Goal: Transaction & Acquisition: Book appointment/travel/reservation

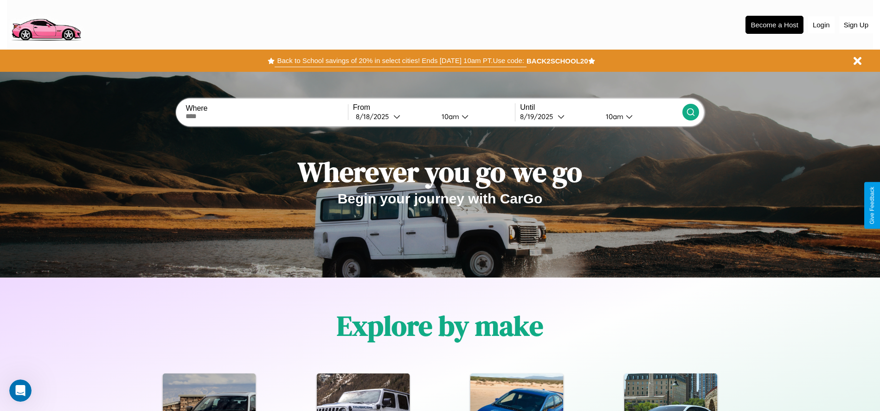
click at [400, 61] on button "Back to School savings of 20% in select cities! Ends [DATE] 10am PT. Use code:" at bounding box center [400, 60] width 251 height 13
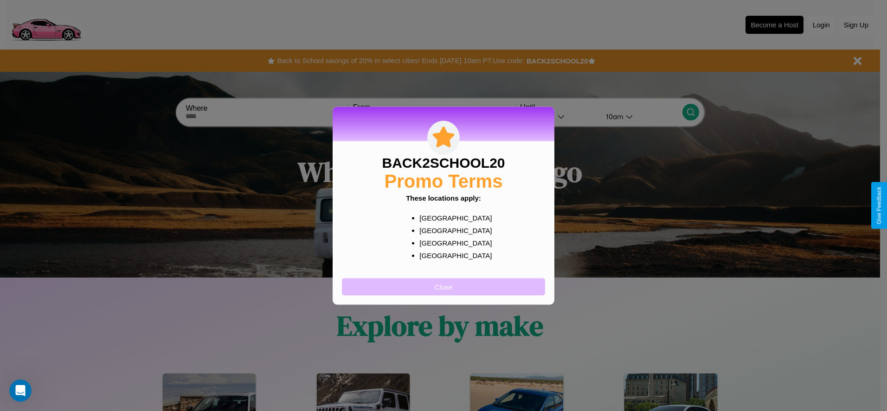
click at [443, 287] on button "Close" at bounding box center [443, 286] width 203 height 17
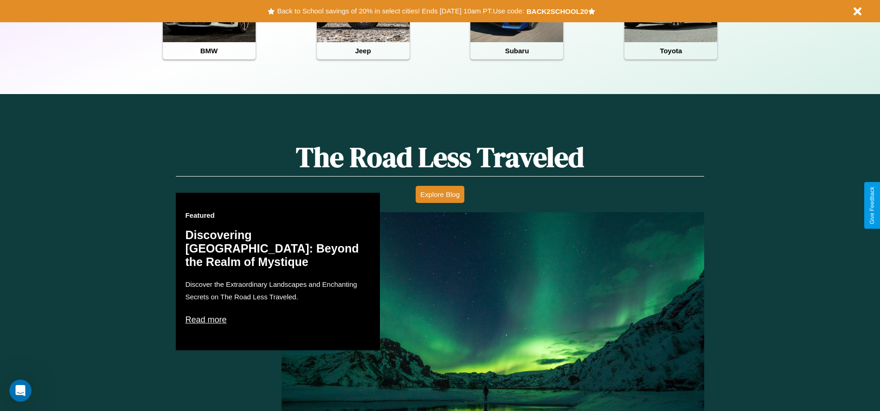
scroll to position [1122, 0]
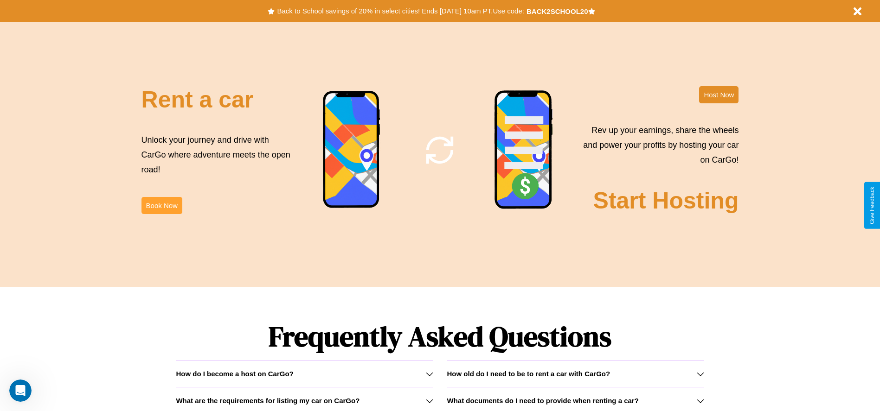
click at [161, 205] on button "Book Now" at bounding box center [161, 205] width 41 height 17
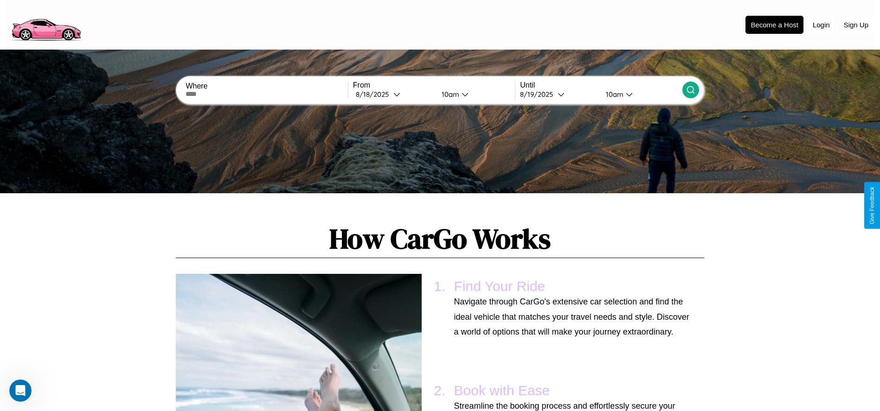
click at [267, 94] on input "text" at bounding box center [267, 93] width 162 height 7
type input "******"
click at [393, 94] on div "[DATE]" at bounding box center [375, 94] width 38 height 9
select select "*"
select select "****"
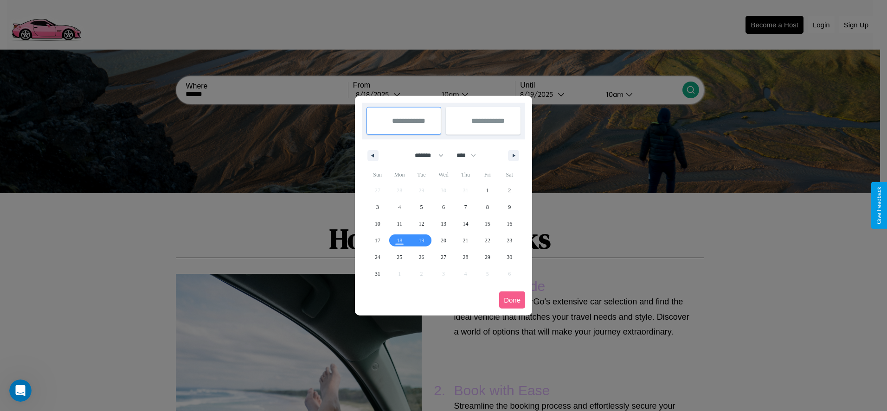
click at [425, 155] on select "******* ******** ***** ***** *** **** **** ****** ********* ******* ******** **…" at bounding box center [427, 155] width 39 height 15
select select "*"
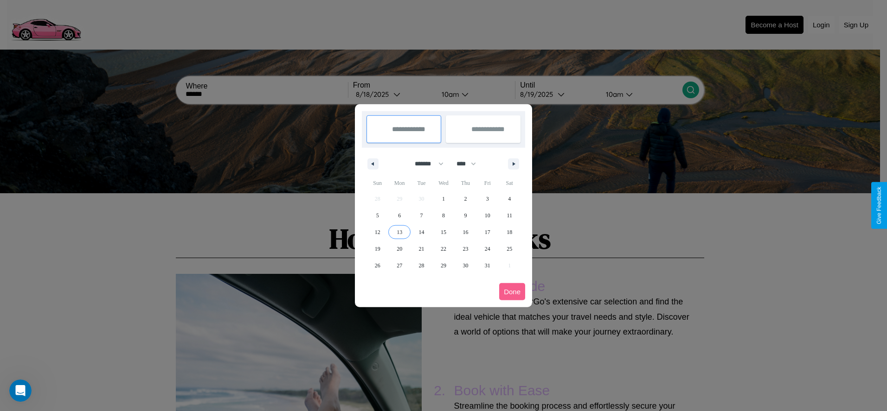
click at [399, 232] on span "13" at bounding box center [400, 232] width 6 height 17
type input "**********"
click at [421, 249] on span "21" at bounding box center [422, 249] width 6 height 17
type input "**********"
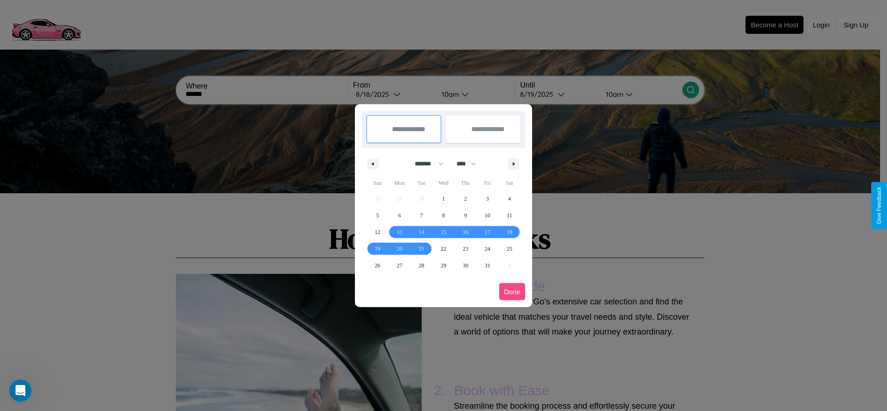
click at [512, 292] on button "Done" at bounding box center [512, 291] width 26 height 17
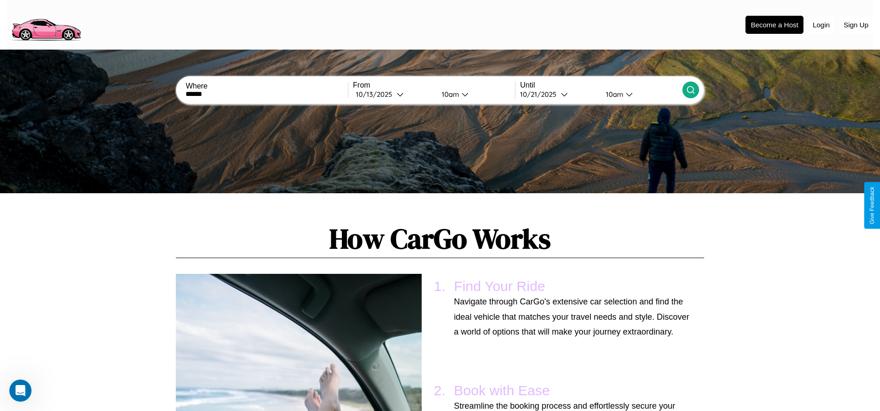
click at [690, 90] on icon at bounding box center [690, 89] width 9 height 9
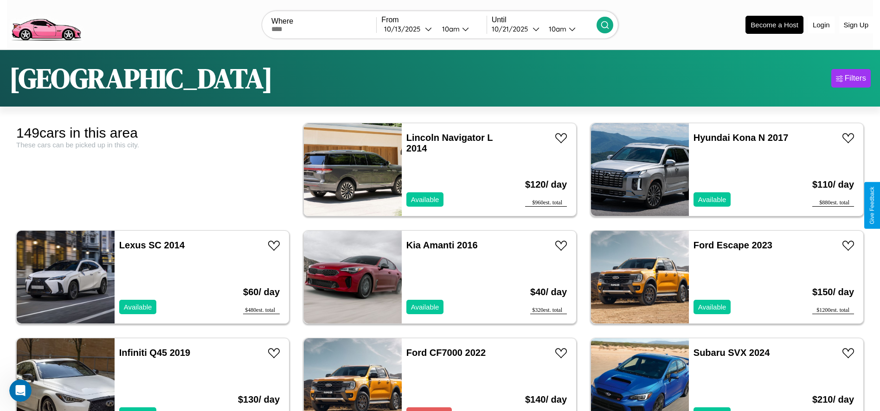
scroll to position [3762, 0]
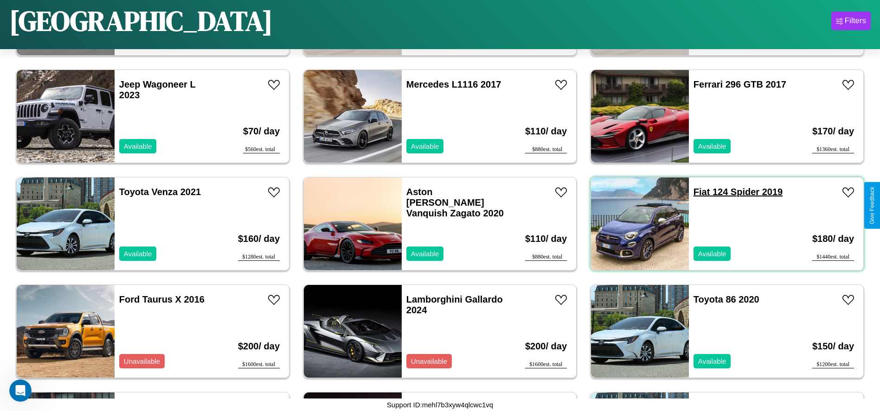
click at [696, 192] on link "Fiat 124 Spider 2019" at bounding box center [737, 192] width 89 height 10
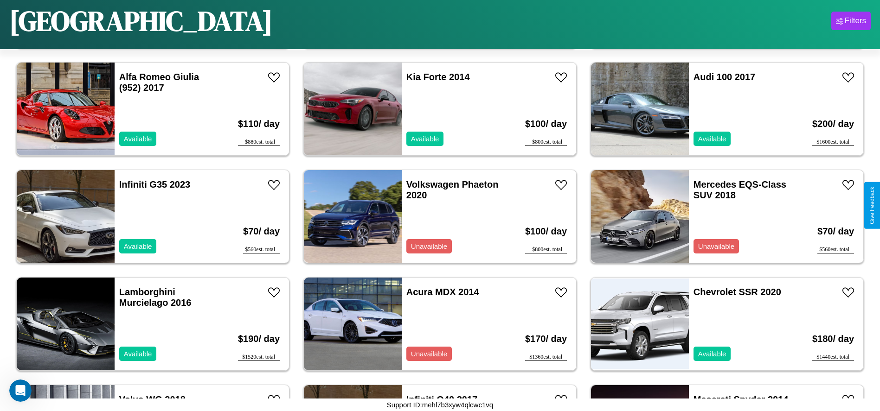
scroll to position [1395, 0]
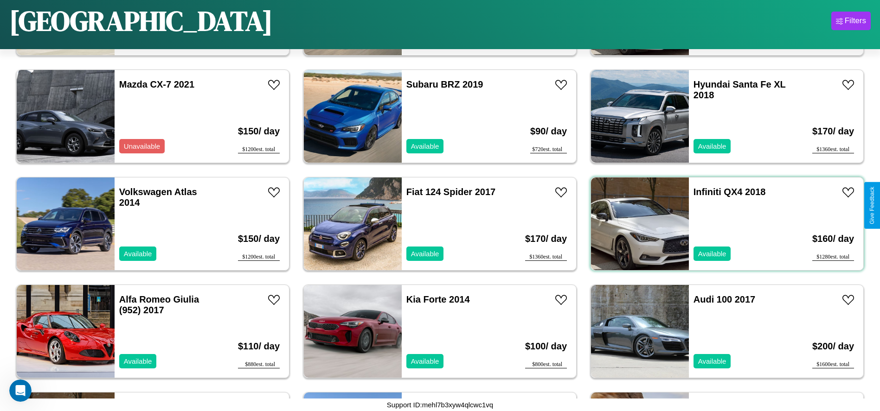
click at [721, 224] on div "Infiniti QX4 2018 Available" at bounding box center [742, 224] width 107 height 93
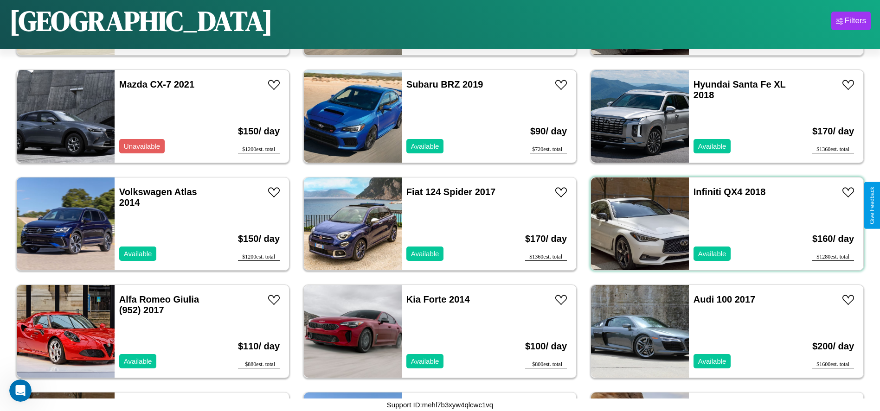
click at [721, 224] on div "Infiniti QX4 2018 Available" at bounding box center [742, 224] width 107 height 93
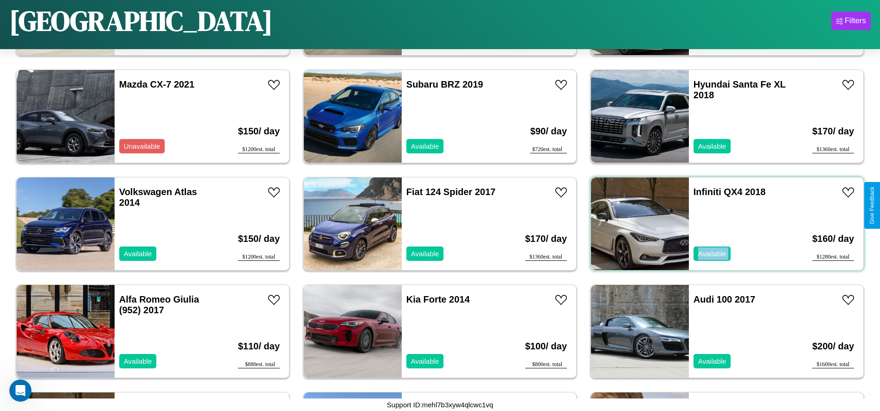
click at [721, 224] on div "Infiniti QX4 2018 Available" at bounding box center [742, 224] width 107 height 93
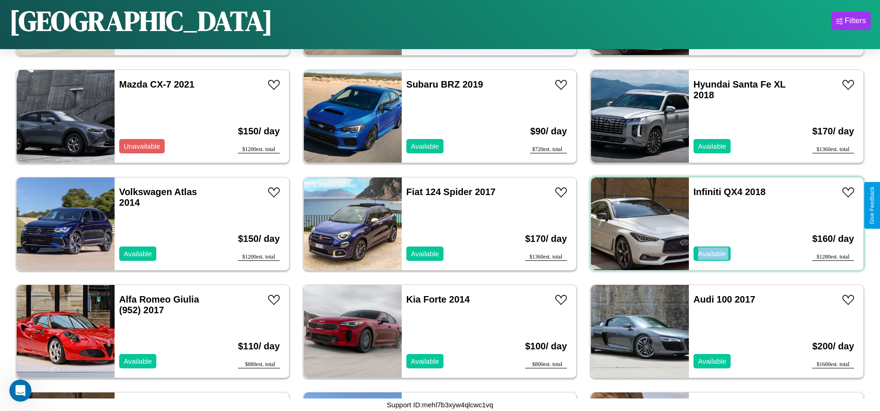
click at [721, 224] on div "Infiniti QX4 2018 Available" at bounding box center [742, 224] width 107 height 93
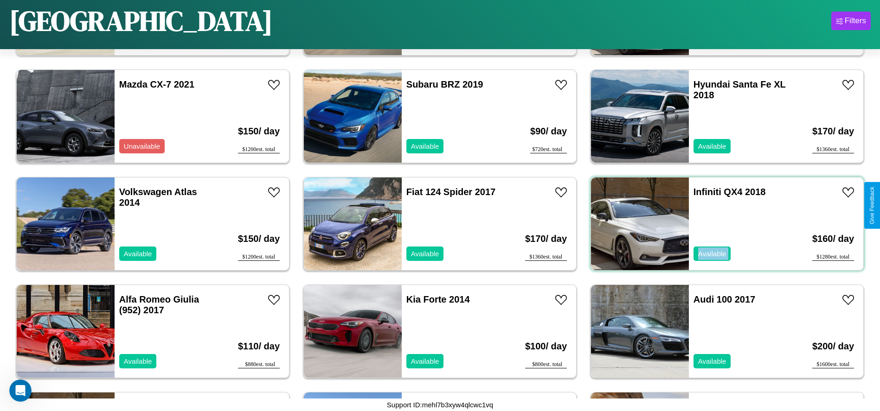
click at [721, 224] on div "Infiniti QX4 2018 Available" at bounding box center [742, 224] width 107 height 93
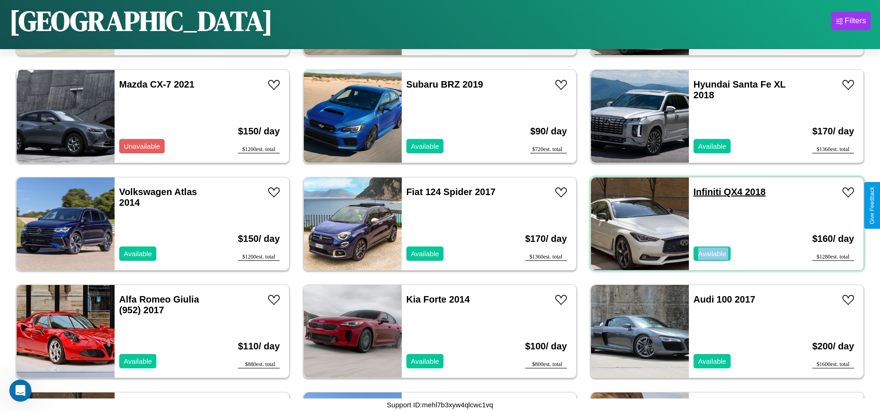
click at [701, 192] on link "Infiniti QX4 2018" at bounding box center [729, 192] width 72 height 10
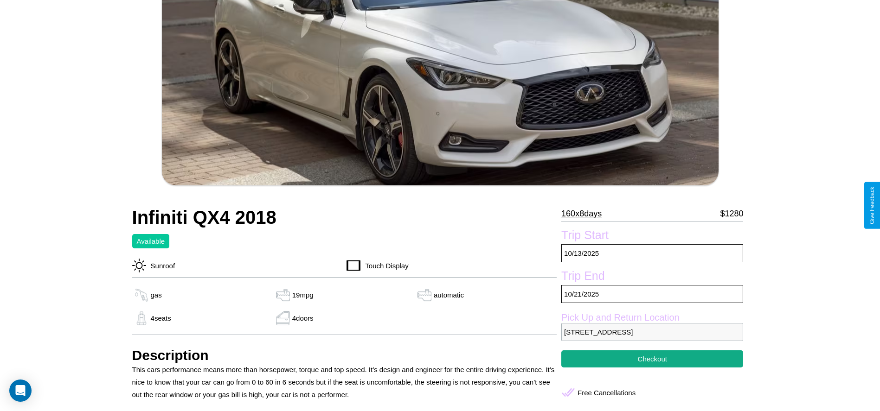
scroll to position [186, 0]
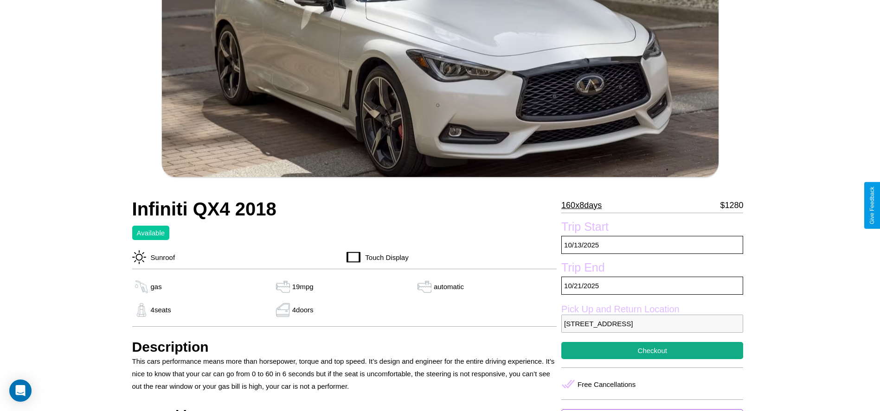
click at [585, 205] on p "160 x 8 days" at bounding box center [581, 205] width 40 height 15
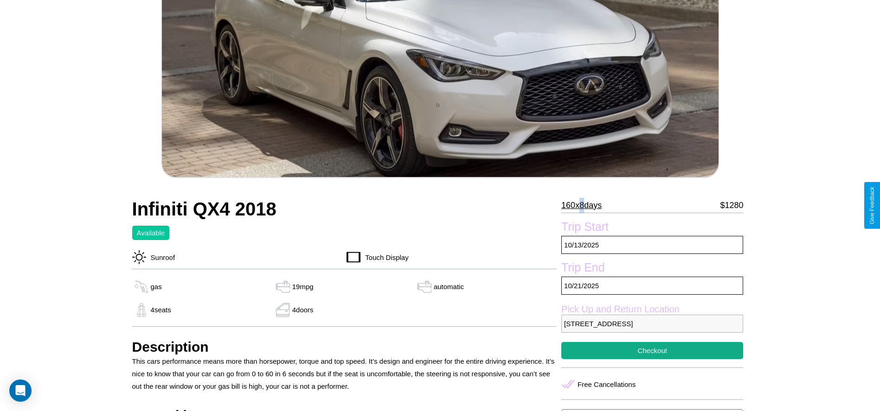
click at [585, 205] on p "160 x 8 days" at bounding box center [581, 205] width 40 height 15
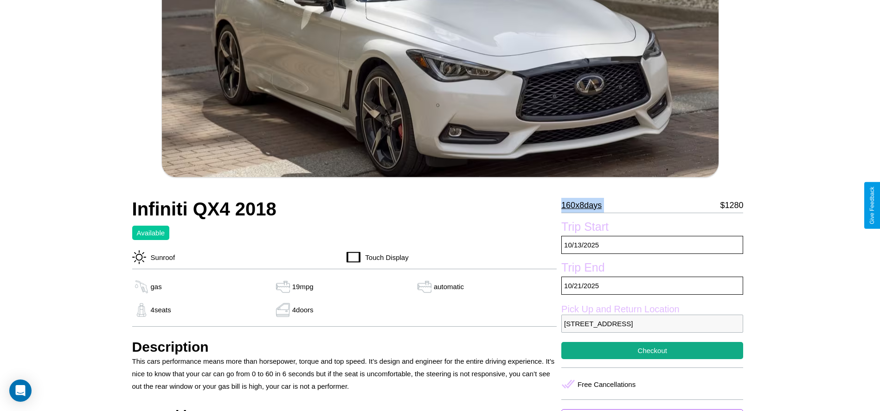
click at [585, 205] on p "160 x 8 days" at bounding box center [581, 205] width 40 height 15
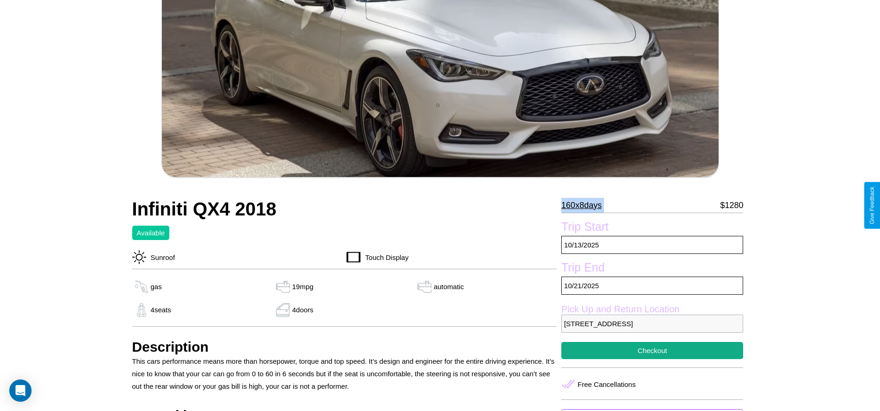
click at [585, 205] on p "160 x 8 days" at bounding box center [581, 205] width 40 height 15
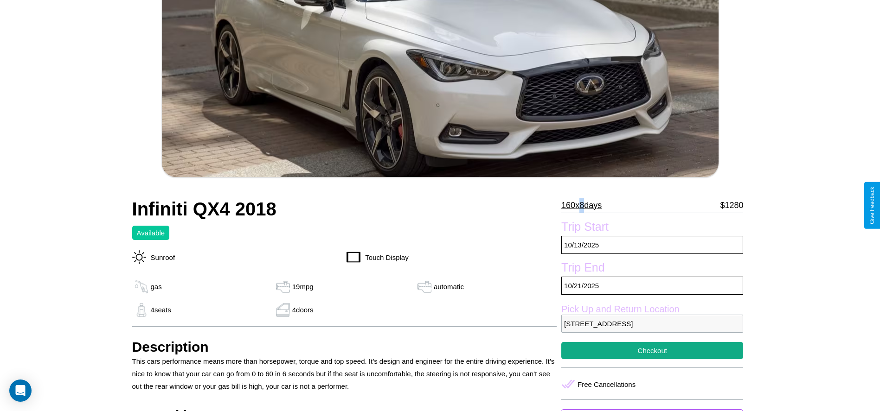
click at [585, 205] on p "160 x 8 days" at bounding box center [581, 205] width 40 height 15
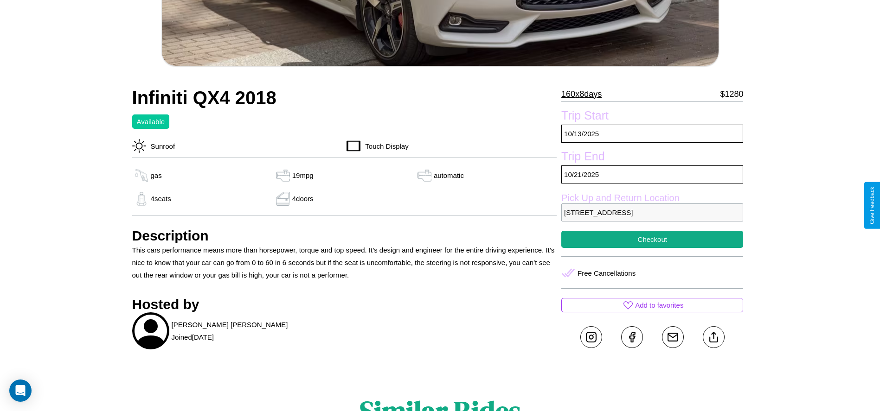
scroll to position [397, 0]
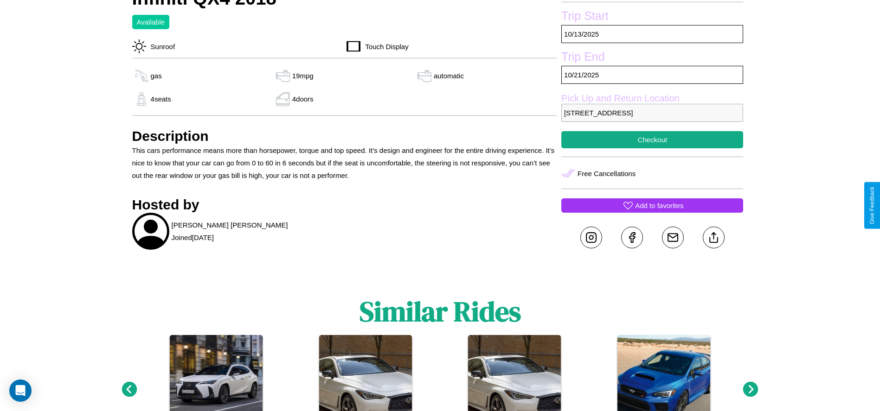
click at [652, 205] on p "Add to favorites" at bounding box center [659, 205] width 48 height 13
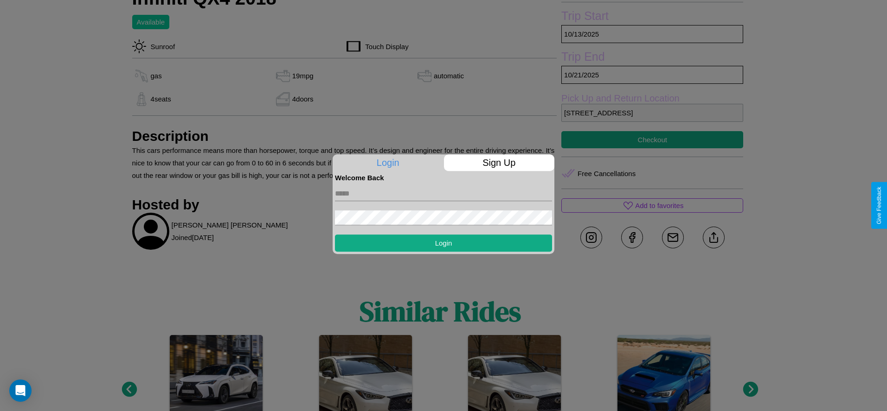
click at [499, 163] on p "Sign Up" at bounding box center [499, 162] width 111 height 17
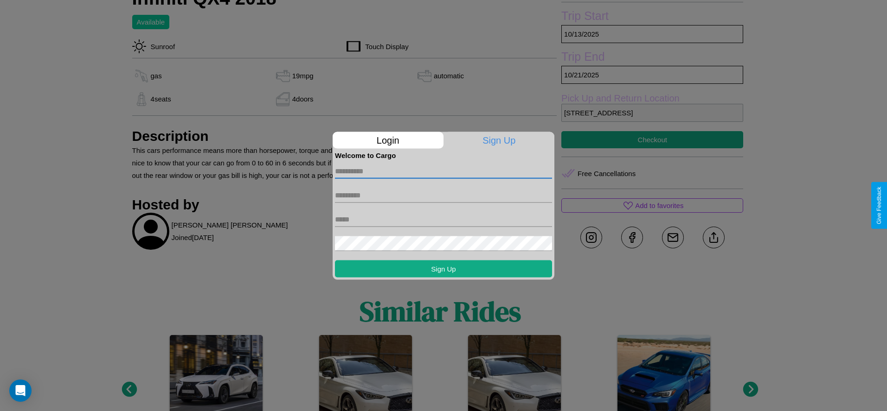
click at [443, 171] on input "text" at bounding box center [443, 171] width 217 height 15
type input "********"
click at [443, 195] on input "text" at bounding box center [443, 195] width 217 height 15
type input "********"
click at [443, 219] on input "text" at bounding box center [443, 219] width 217 height 15
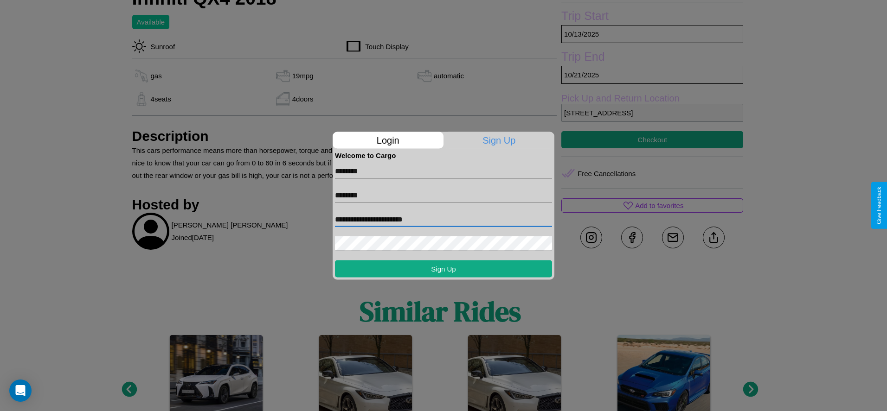
type input "**********"
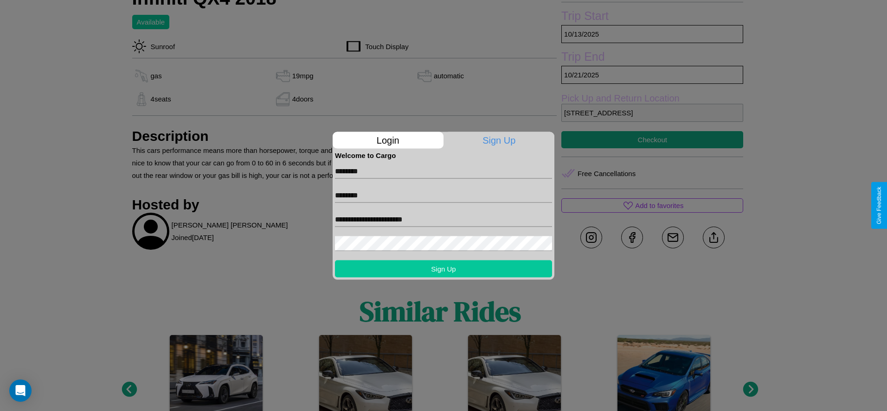
click at [443, 269] on button "Sign Up" at bounding box center [443, 268] width 217 height 17
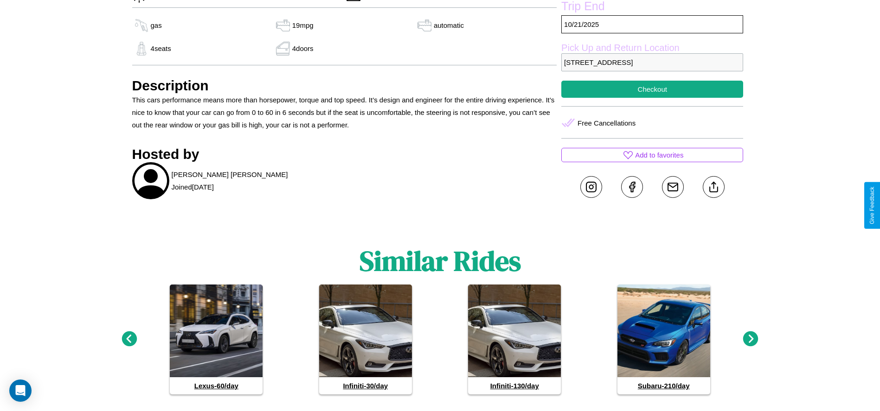
scroll to position [462, 0]
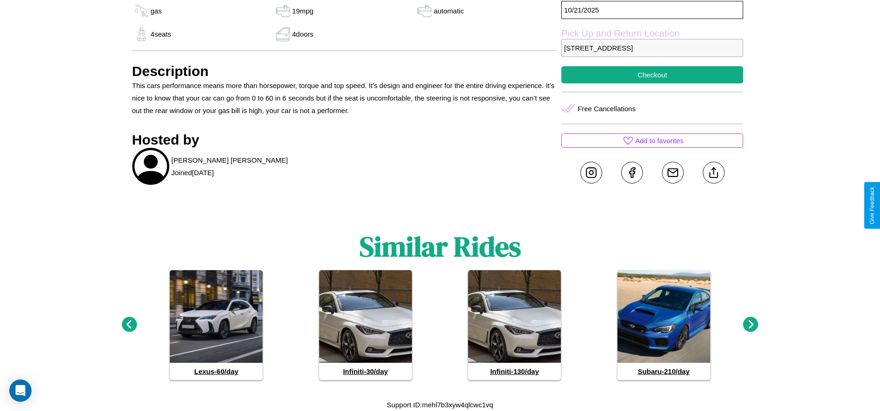
click at [129, 325] on icon at bounding box center [129, 324] width 15 height 15
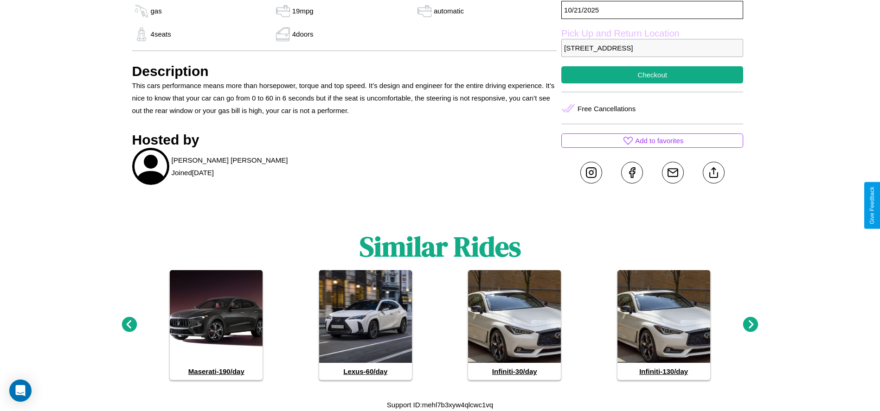
click at [129, 325] on icon at bounding box center [129, 324] width 15 height 15
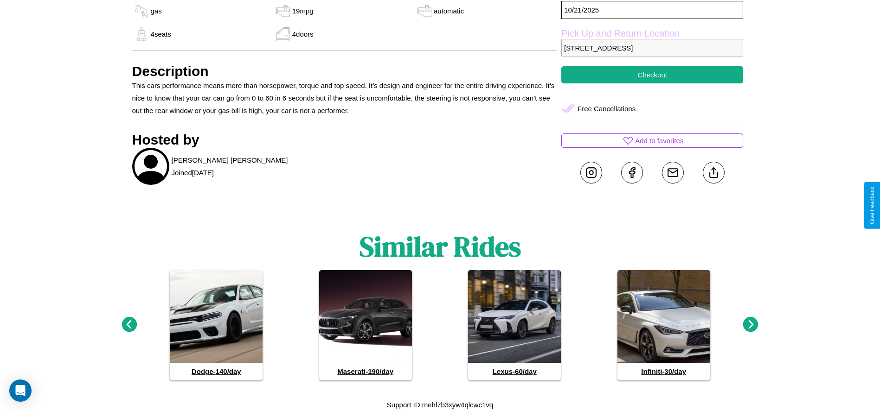
click at [129, 325] on icon at bounding box center [129, 324] width 15 height 15
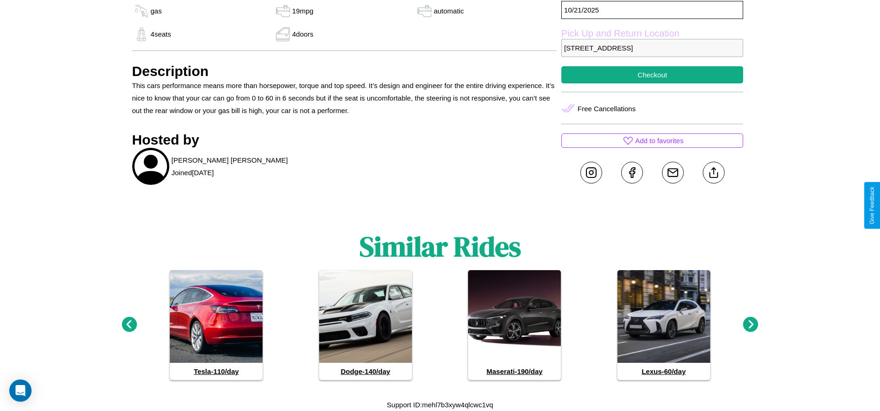
click at [129, 325] on icon at bounding box center [129, 324] width 15 height 15
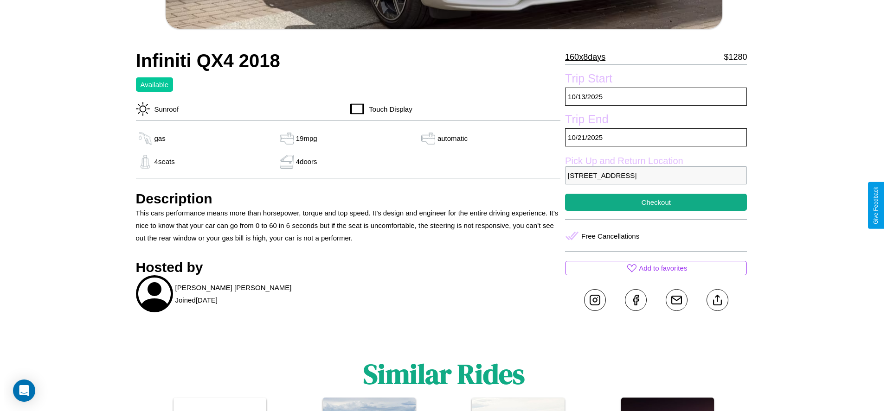
scroll to position [331, 0]
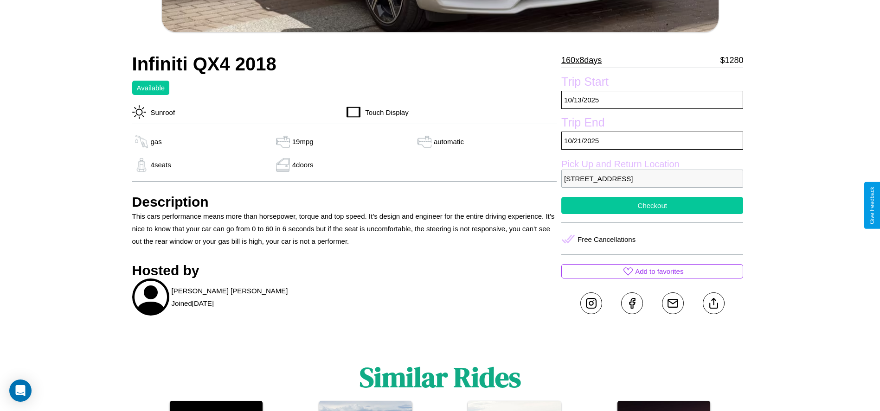
click at [652, 205] on button "Checkout" at bounding box center [652, 205] width 182 height 17
